Goal: Information Seeking & Learning: Check status

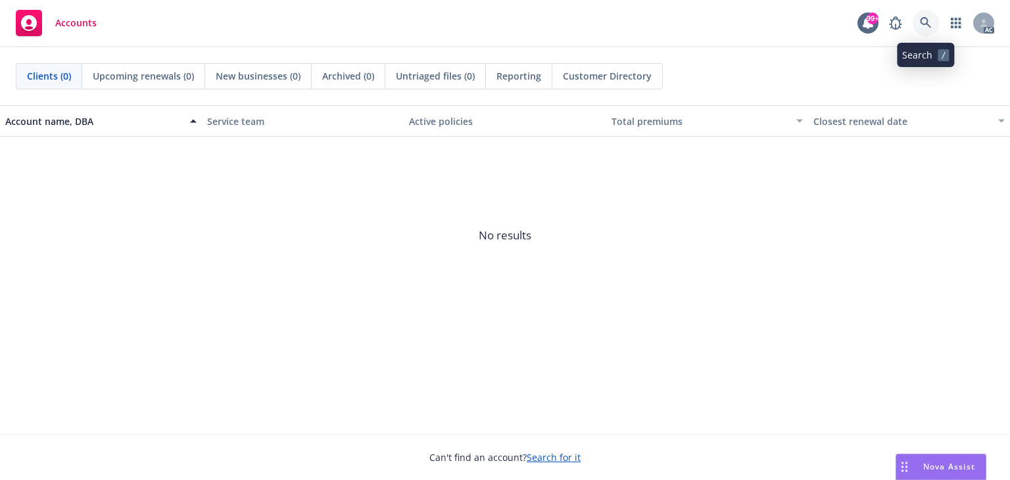
click at [926, 22] on icon at bounding box center [926, 23] width 12 height 12
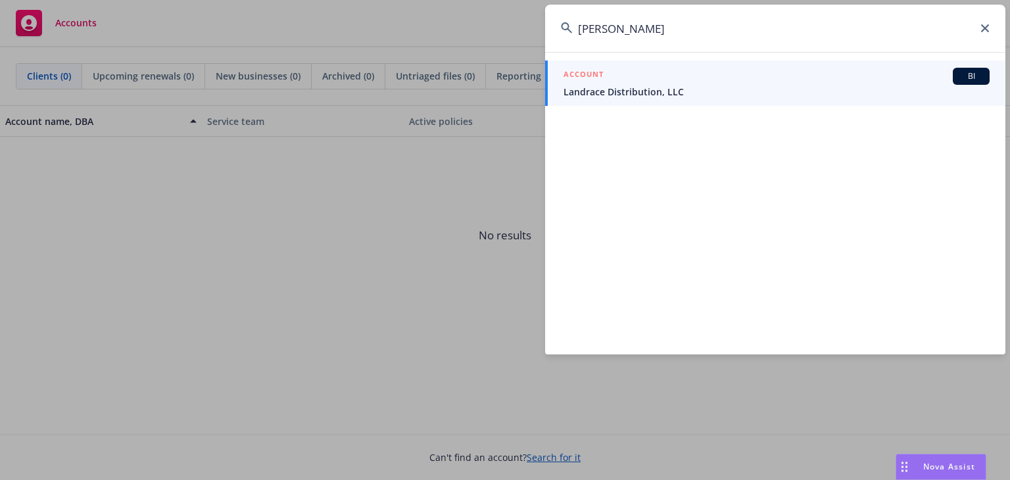
type input "[PERSON_NAME]"
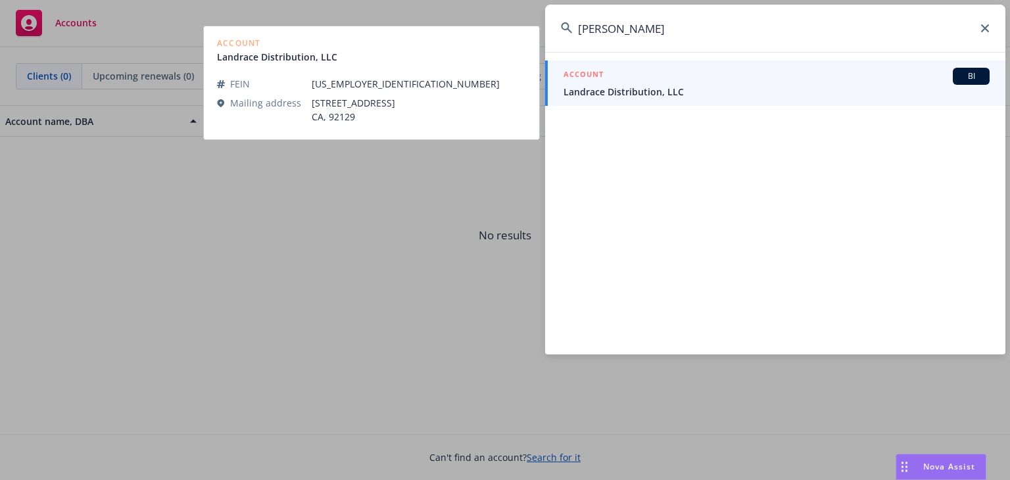
click at [745, 92] on span "Landrace Distribution, LLC" at bounding box center [777, 92] width 426 height 14
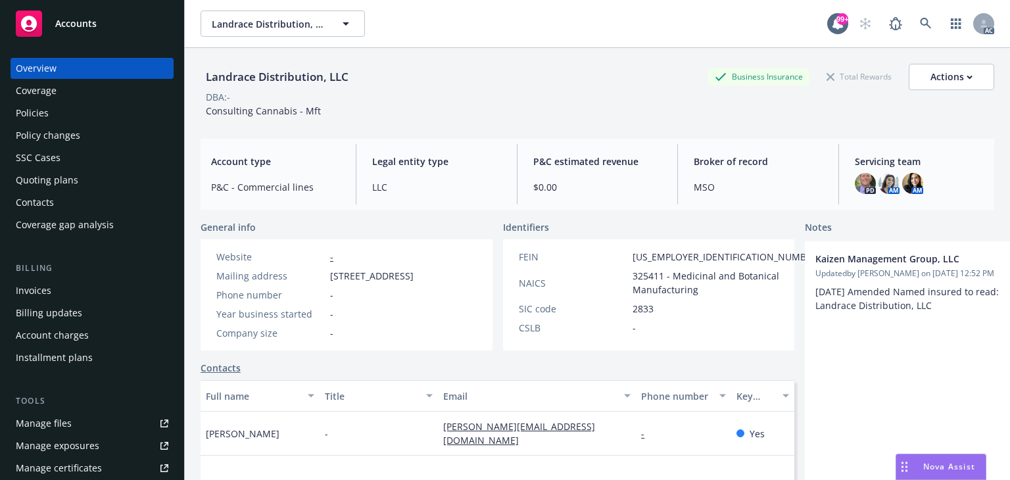
click at [55, 118] on div "Policies" at bounding box center [92, 113] width 153 height 21
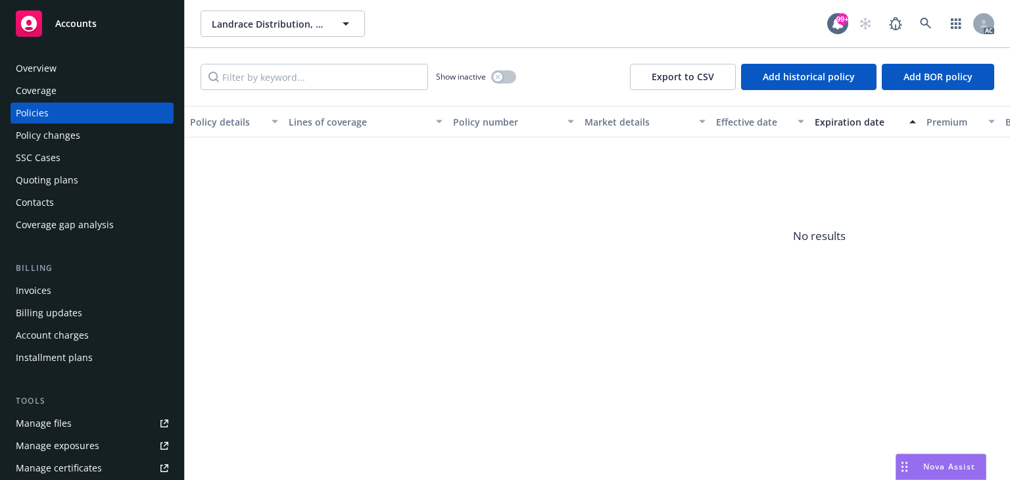
click at [46, 297] on div "Invoices" at bounding box center [34, 290] width 36 height 21
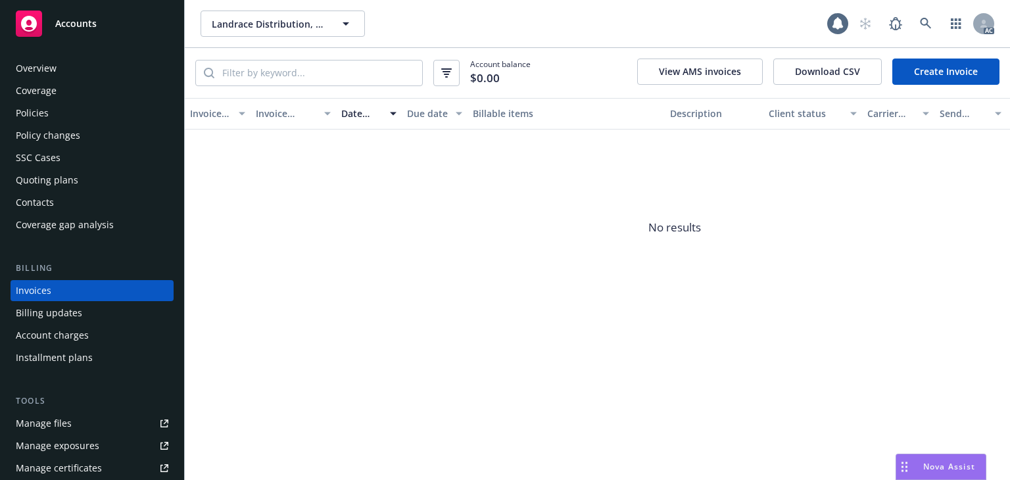
scroll to position [30, 0]
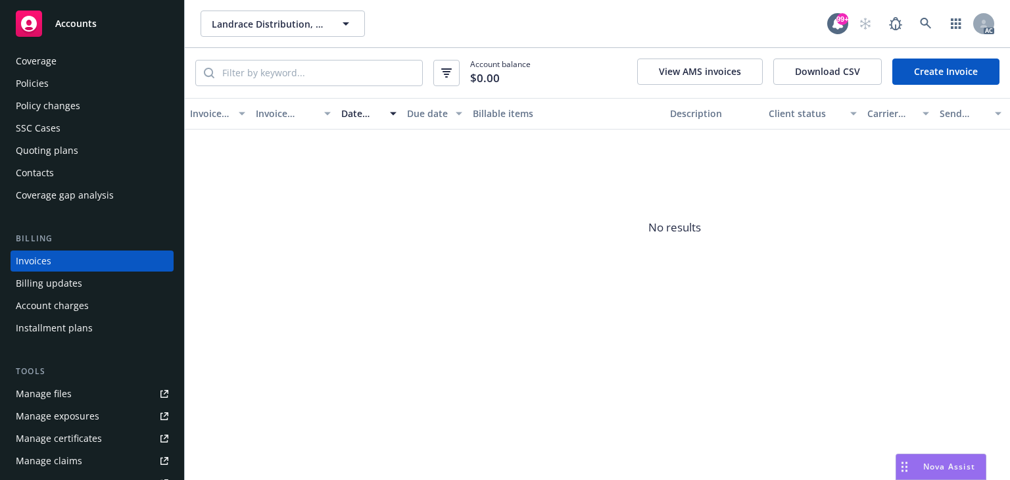
click at [45, 70] on div "Coverage" at bounding box center [36, 61] width 41 height 21
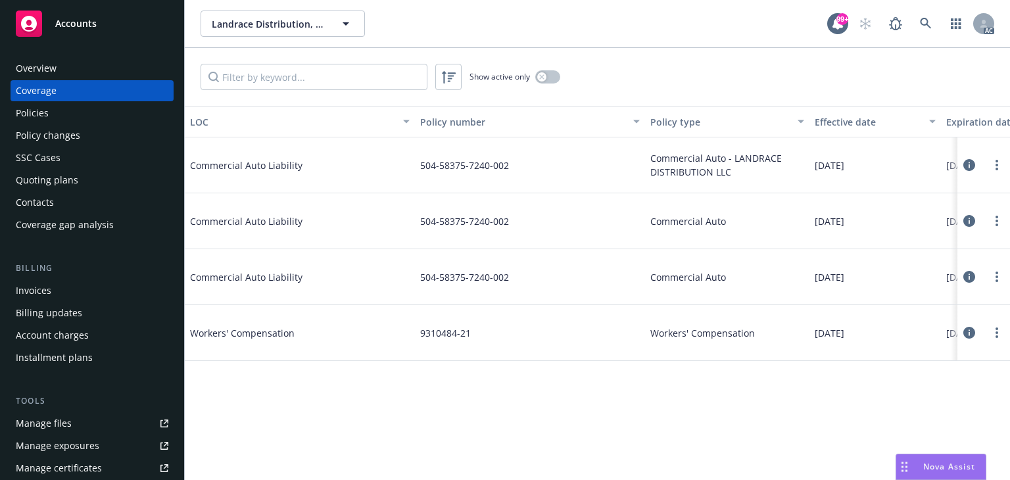
click at [61, 66] on div "Overview" at bounding box center [92, 68] width 153 height 21
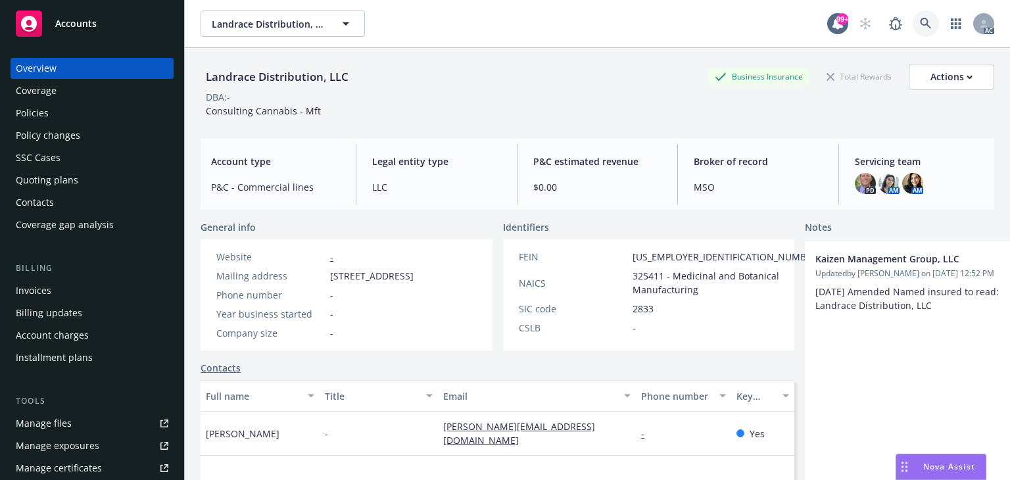
click at [920, 24] on icon at bounding box center [925, 23] width 11 height 11
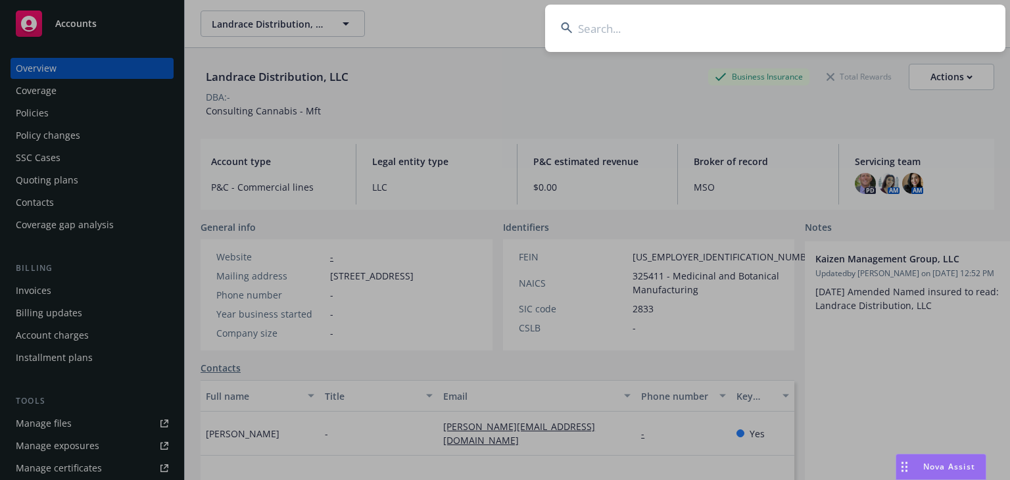
type input "[PERSON_NAME]"
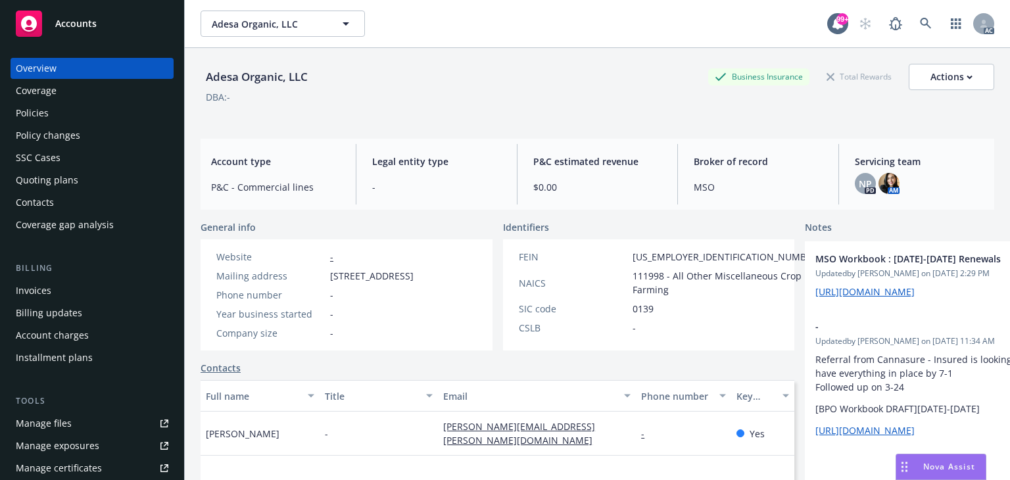
click at [78, 95] on div "Coverage" at bounding box center [92, 90] width 153 height 21
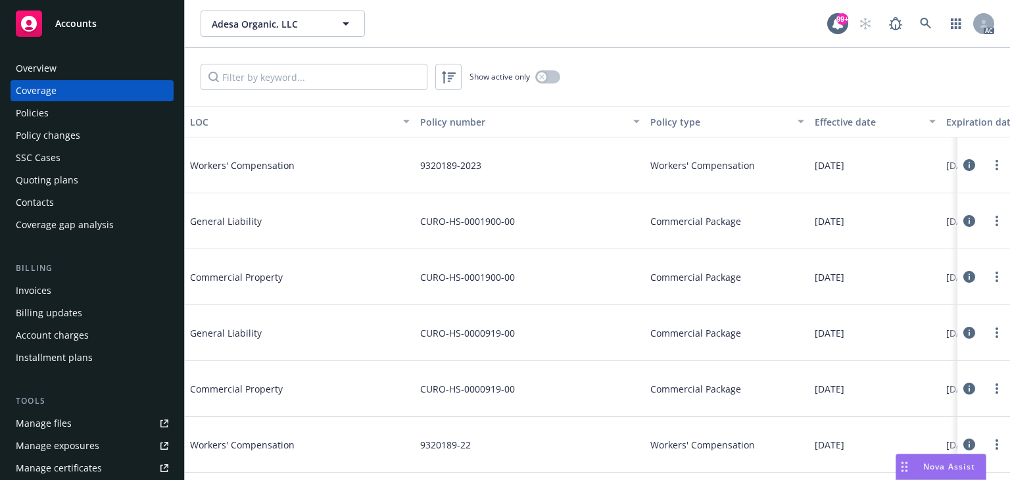
click at [78, 111] on div "Policies" at bounding box center [92, 113] width 153 height 21
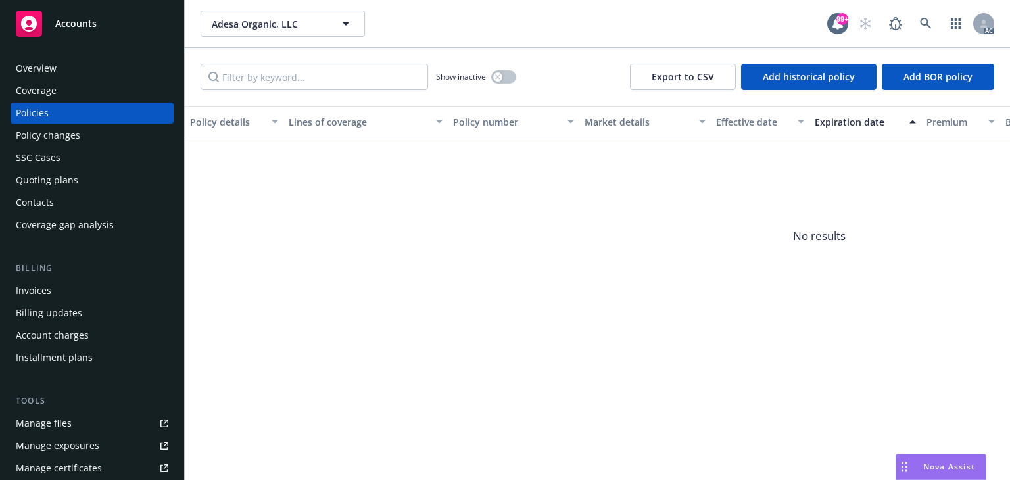
click at [68, 84] on div "Coverage" at bounding box center [92, 90] width 153 height 21
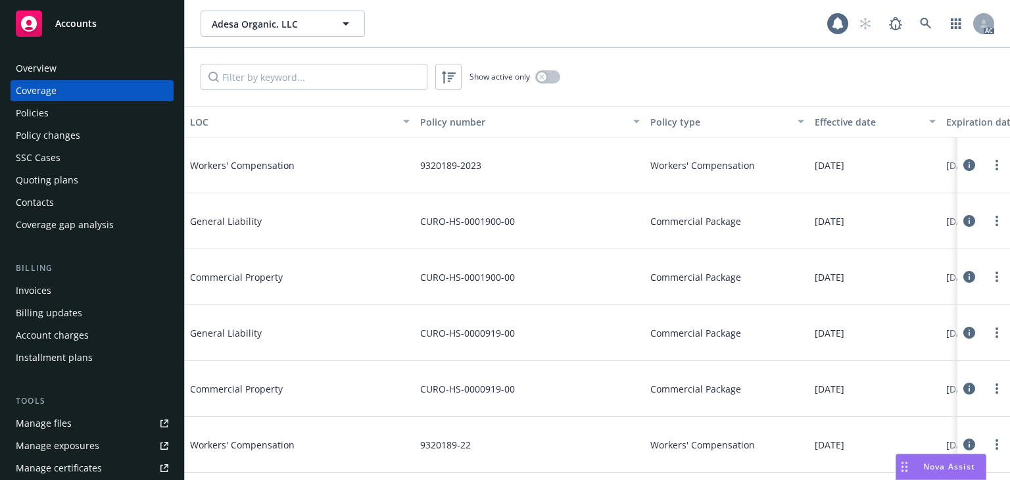
click at [64, 155] on div "SSC Cases" at bounding box center [92, 157] width 153 height 21
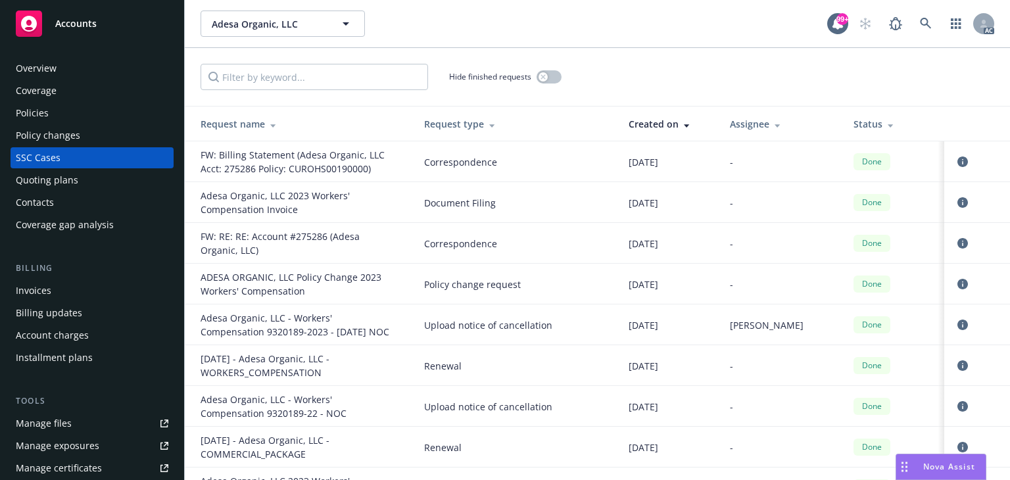
click at [62, 287] on div "Invoices" at bounding box center [92, 290] width 153 height 21
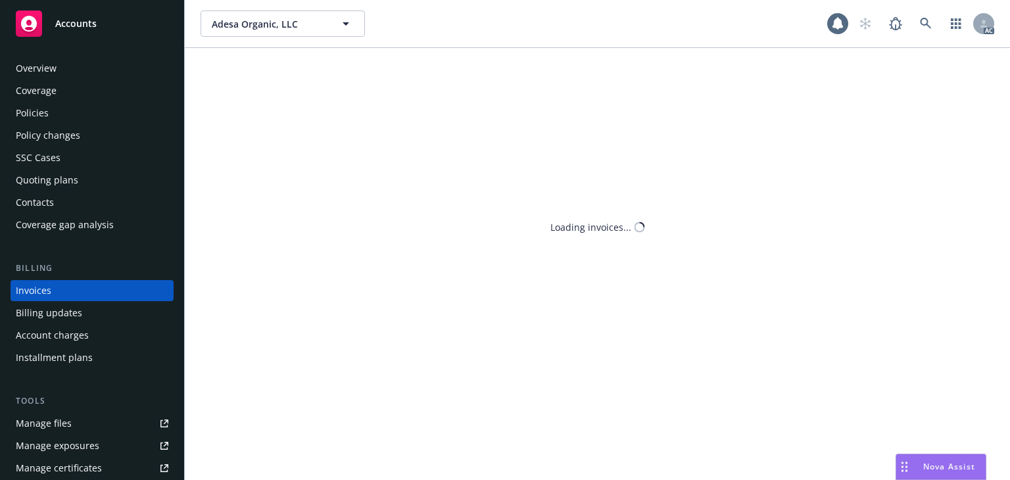
scroll to position [30, 0]
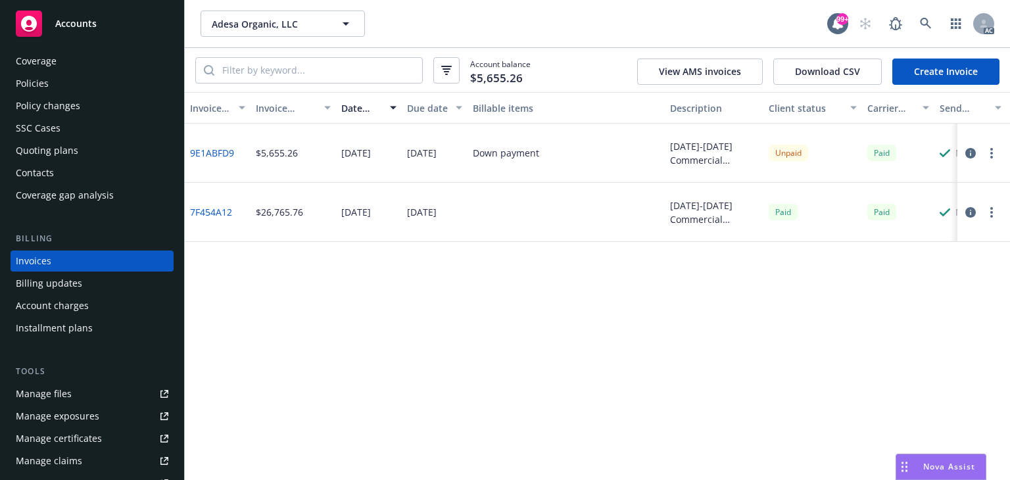
click at [992, 157] on circle "button" at bounding box center [992, 157] width 3 height 3
click at [991, 157] on circle "button" at bounding box center [992, 157] width 3 height 3
click at [968, 155] on icon "button" at bounding box center [971, 153] width 11 height 11
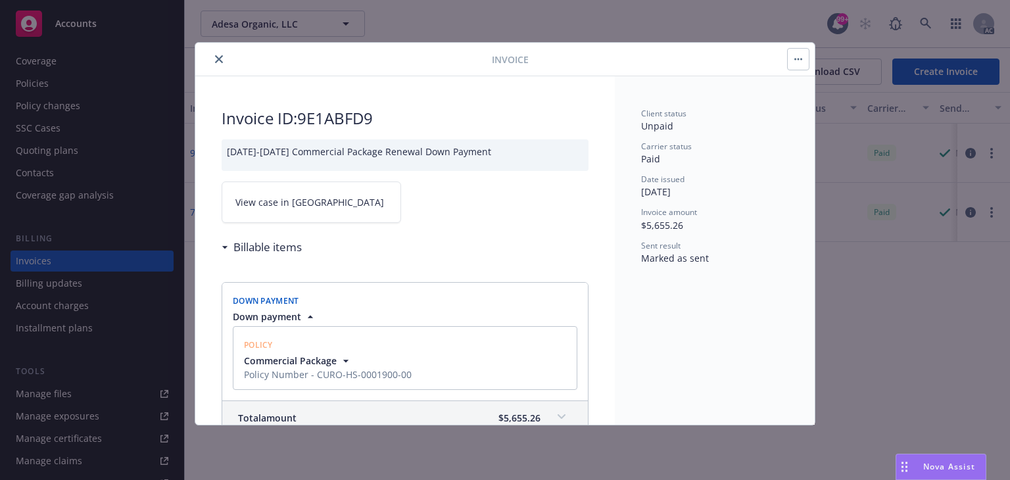
click at [298, 197] on span "View case in [GEOGRAPHIC_DATA]" at bounding box center [309, 202] width 149 height 14
